Goal: Task Accomplishment & Management: Manage account settings

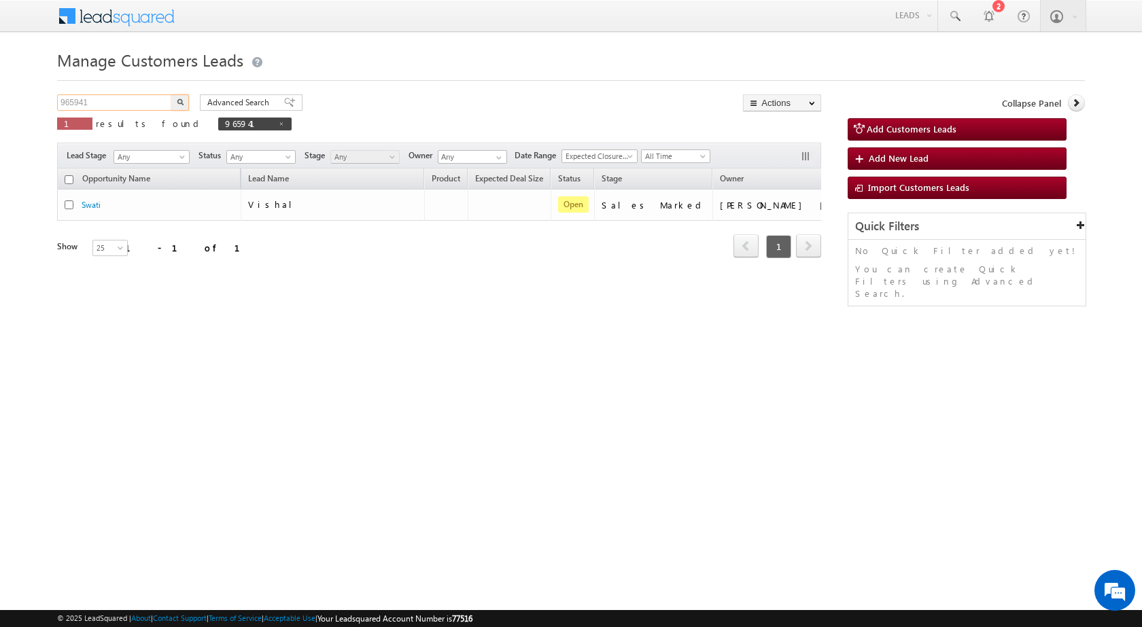
drag, startPoint x: 92, startPoint y: 95, endPoint x: 20, endPoint y: 104, distance: 73.3
click at [20, 104] on body "Menu [PERSON_NAME] sitar a6@ks erve." at bounding box center [571, 192] width 1142 height 385
paste input "74275"
type input "974275"
click at [171, 94] on button "button" at bounding box center [180, 102] width 18 height 16
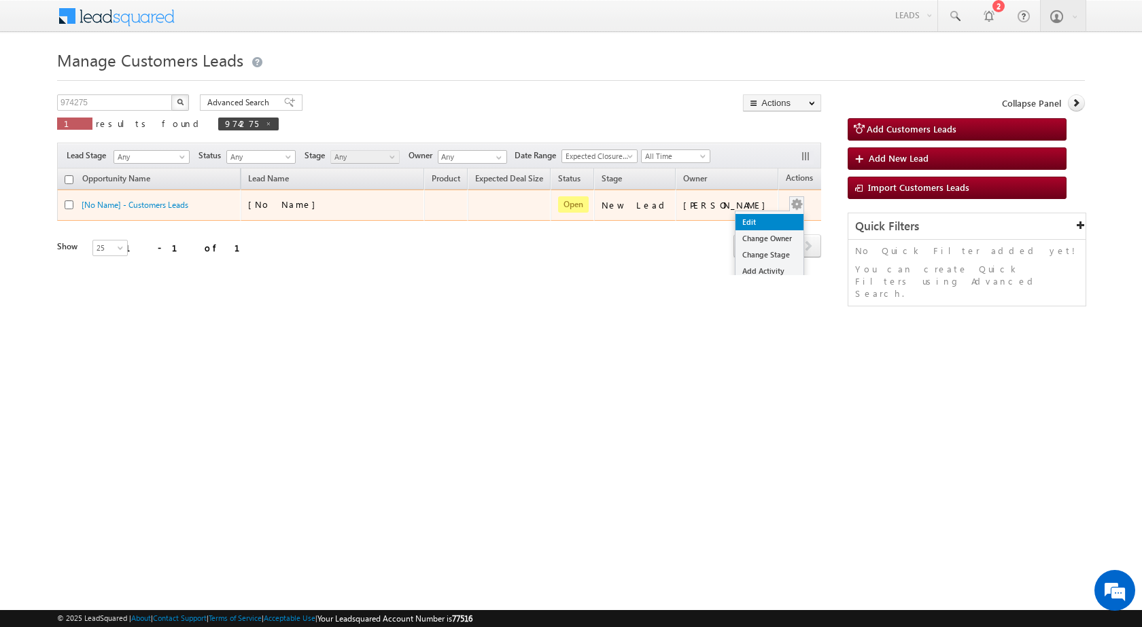
click at [744, 220] on link "Edit" at bounding box center [770, 222] width 68 height 16
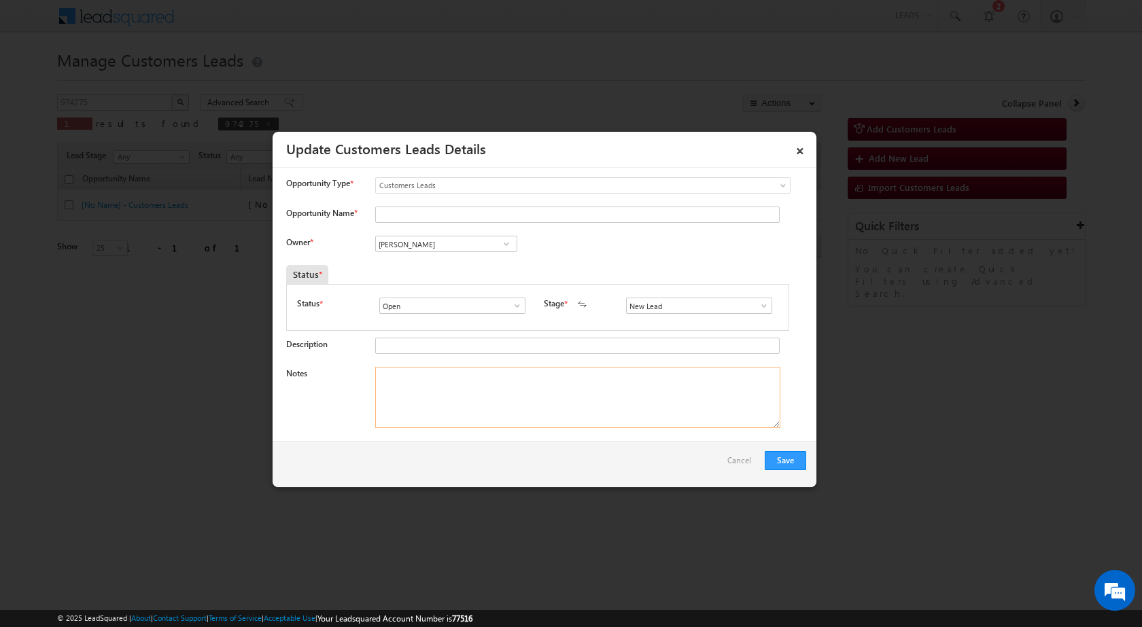
click at [587, 385] on textarea "Notes" at bounding box center [577, 397] width 405 height 61
paste textarea "974275 / [PERSON_NAME] / 8053434498 / LAP LOAN / OWNER - HIMSELF / 132001 TO PA…"
drag, startPoint x: 409, startPoint y: 373, endPoint x: 449, endPoint y: 366, distance: 40.0
type textarea "974275 / [PERSON_NAME] / 8053434498 / LAP LOAN / OWNER - HIMSELF / 132001 TO PA…"
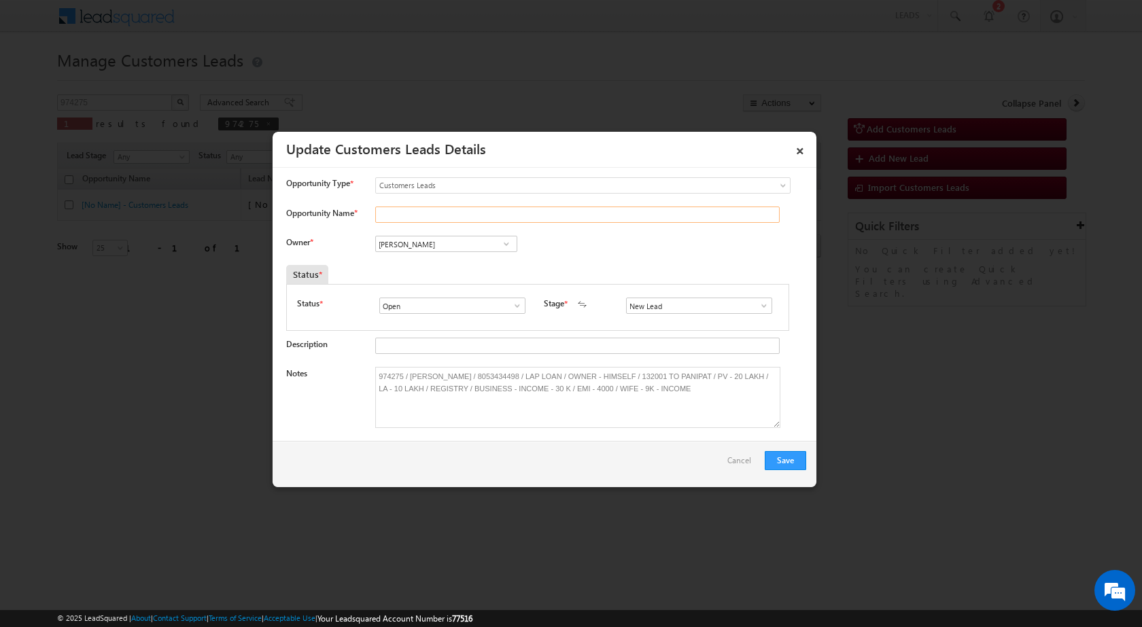
click at [417, 209] on input "Opportunity Name *" at bounding box center [577, 215] width 404 height 16
paste input "[PERSON_NAME]"
type input "[PERSON_NAME]"
click at [758, 307] on span at bounding box center [764, 305] width 14 height 11
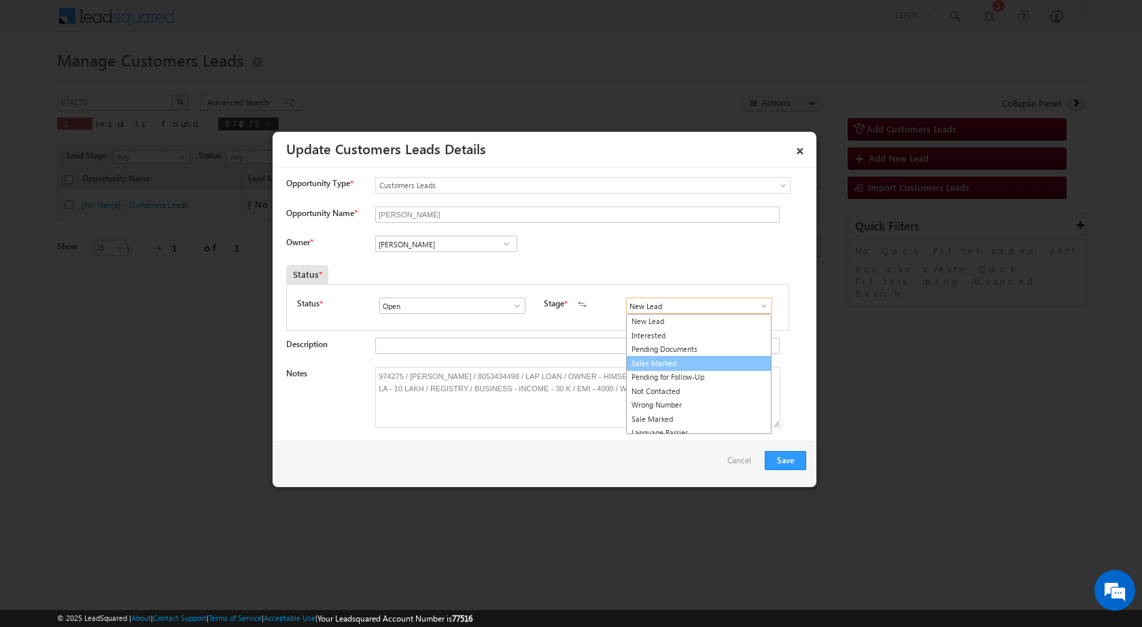
click at [721, 359] on link "Sales Marked" at bounding box center [698, 364] width 145 height 16
type input "Sales Marked"
click at [421, 247] on input "[PERSON_NAME]" at bounding box center [446, 244] width 142 height 16
paste input "[PERSON_NAME][EMAIL_ADDRESS][DOMAIN_NAME]"
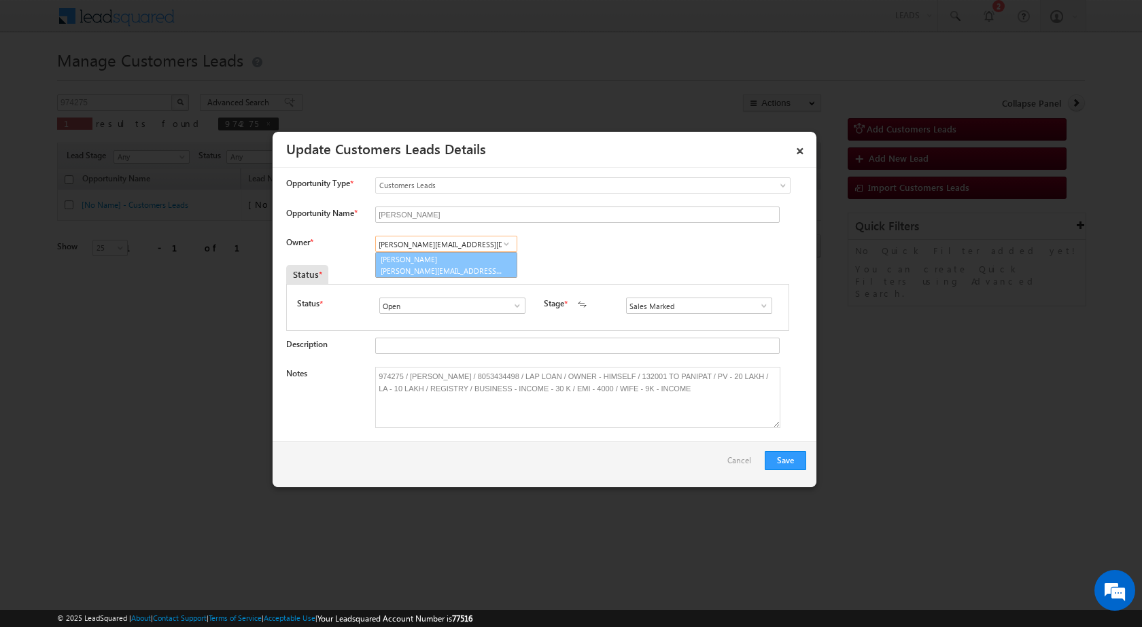
click at [426, 266] on span "[PERSON_NAME][EMAIL_ADDRESS][DOMAIN_NAME]" at bounding box center [442, 271] width 122 height 10
type input "[PERSON_NAME]"
click at [787, 464] on button "Save" at bounding box center [785, 460] width 41 height 19
